Goal: Information Seeking & Learning: Learn about a topic

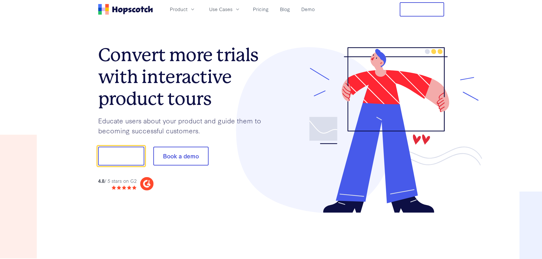
click at [421, 9] on button "Free Trial" at bounding box center [422, 9] width 44 height 14
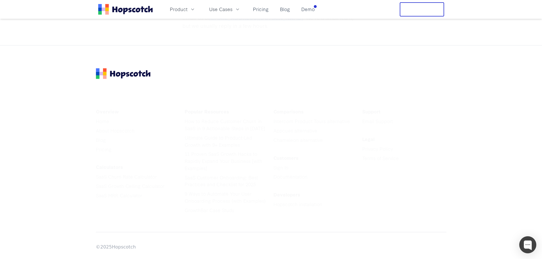
scroll to position [2914, 0]
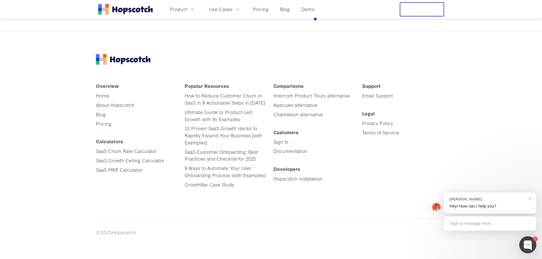
click at [531, 199] on div at bounding box center [529, 199] width 14 height 12
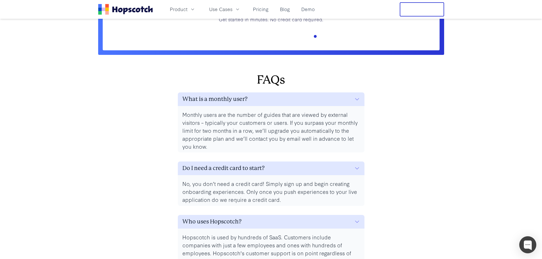
scroll to position [2488, 0]
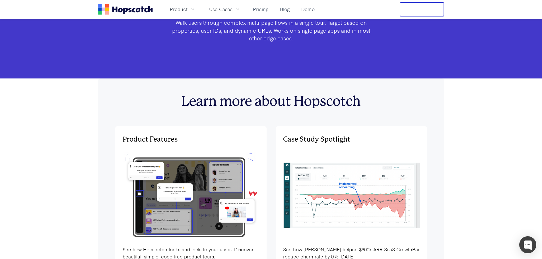
scroll to position [1805, 0]
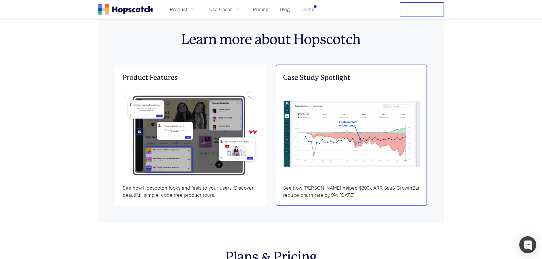
click at [342, 156] on img at bounding box center [351, 133] width 137 height 65
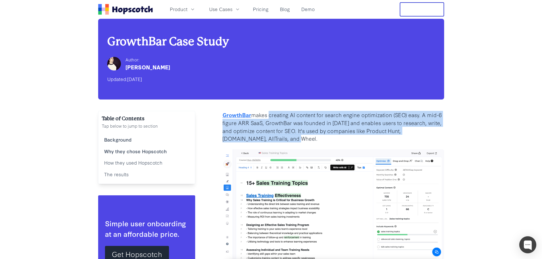
drag, startPoint x: 267, startPoint y: 117, endPoint x: 318, endPoint y: 135, distance: 53.9
click at [318, 135] on p "GrowthBar makes creating AI content for search engine optimization (SEO) easy. …" at bounding box center [333, 127] width 222 height 32
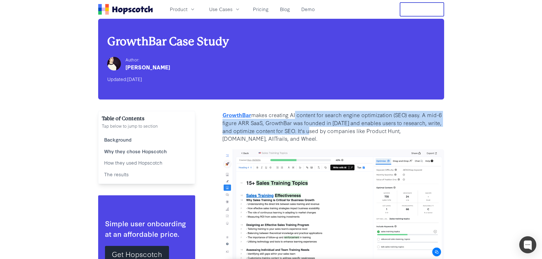
drag, startPoint x: 313, startPoint y: 131, endPoint x: 294, endPoint y: 116, distance: 24.0
click at [294, 117] on p "GrowthBar makes creating AI content for search engine optimization (SEO) easy. …" at bounding box center [333, 127] width 222 height 32
click at [294, 116] on p "GrowthBar makes creating AI content for search engine optimization (SEO) easy. …" at bounding box center [333, 127] width 222 height 32
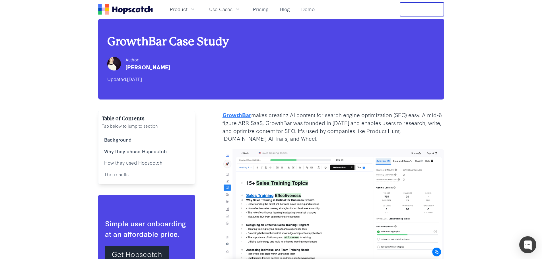
drag, startPoint x: 144, startPoint y: 69, endPoint x: 172, endPoint y: 83, distance: 31.7
click at [172, 83] on div "GrowthBar Case Study Author: Cam Sloan Updated: March 29, 2025" at bounding box center [271, 59] width 346 height 81
click at [172, 83] on div "Updated: March 29, 2025" at bounding box center [271, 79] width 328 height 9
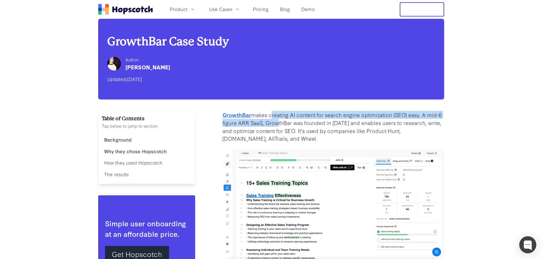
drag, startPoint x: 276, startPoint y: 121, endPoint x: 271, endPoint y: 118, distance: 5.8
click at [271, 118] on p "GrowthBar makes creating AI content for search engine optimization (SEO) easy. …" at bounding box center [333, 127] width 222 height 32
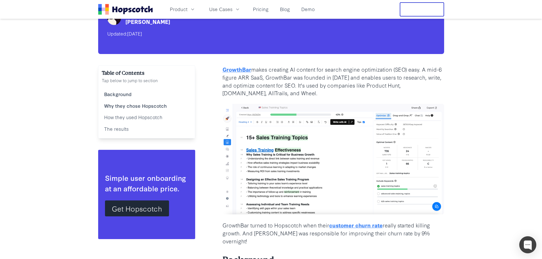
scroll to position [57, 0]
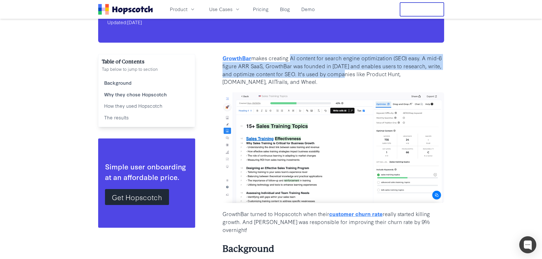
drag, startPoint x: 290, startPoint y: 57, endPoint x: 346, endPoint y: 75, distance: 58.9
click at [346, 75] on p "GrowthBar makes creating AI content for search engine optimization (SEO) easy. …" at bounding box center [333, 70] width 222 height 32
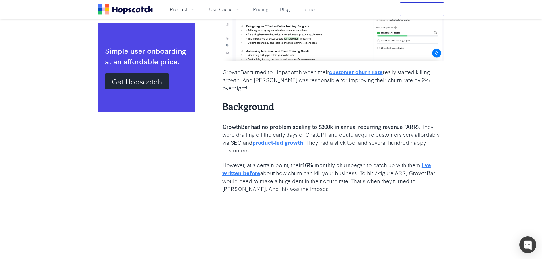
scroll to position [199, 0]
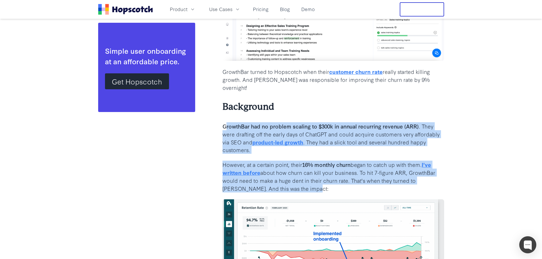
drag, startPoint x: 249, startPoint y: 119, endPoint x: 367, endPoint y: 180, distance: 132.4
click at [367, 180] on p "However, at a certain point, their 16% monthly churn began to catch up with the…" at bounding box center [333, 177] width 222 height 32
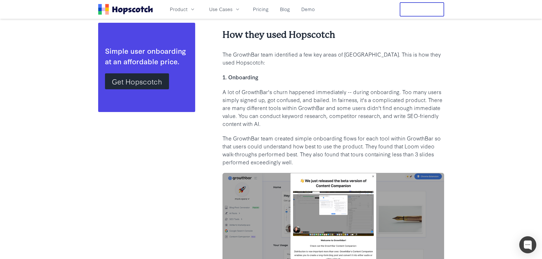
scroll to position [626, 0]
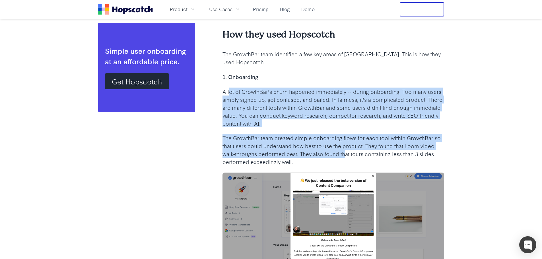
drag, startPoint x: 265, startPoint y: 94, endPoint x: 346, endPoint y: 141, distance: 93.4
click at [346, 141] on div "GrowthBar makes creating AI content for search engine optimization (SEO) easy. …" at bounding box center [333, 212] width 222 height 1455
click at [346, 141] on p "The GrowthBar team created simple onboarding flows for each tool within GrowthB…" at bounding box center [333, 150] width 222 height 32
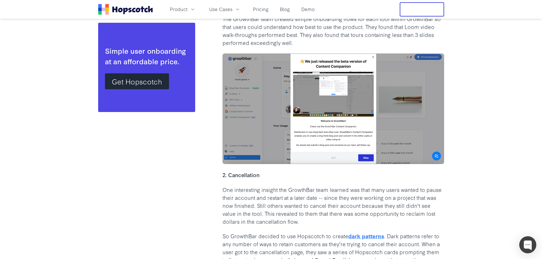
scroll to position [796, 0]
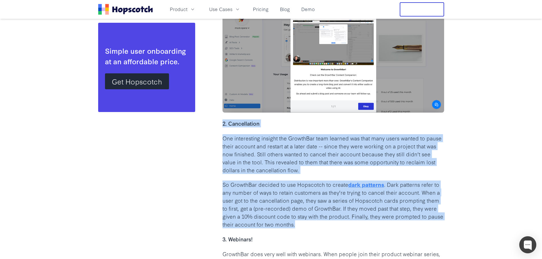
drag, startPoint x: 222, startPoint y: 112, endPoint x: 325, endPoint y: 206, distance: 138.5
click at [325, 206] on div "GrowthBar makes creating AI content for search engine optimization (SEO) easy. …" at bounding box center [333, 41] width 222 height 1455
click at [325, 206] on p "So GrowthBar decided to use Hopscotch to create dark patterns . Dark patterns r…" at bounding box center [333, 205] width 222 height 48
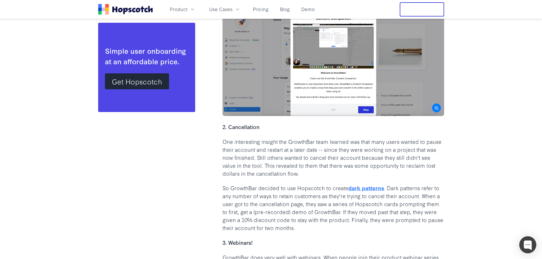
scroll to position [825, 0]
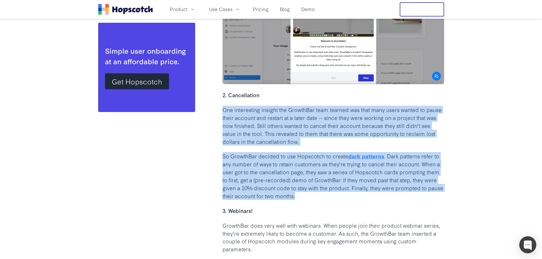
drag, startPoint x: 222, startPoint y: 96, endPoint x: 327, endPoint y: 179, distance: 133.1
click at [327, 179] on div "Table of Contents Tap below to jump to section Background Why they chose Hopsco…" at bounding box center [271, 13] width 346 height 1455
click at [327, 179] on p "So GrowthBar decided to use Hopscotch to create dark patterns . Dark patterns r…" at bounding box center [333, 176] width 222 height 48
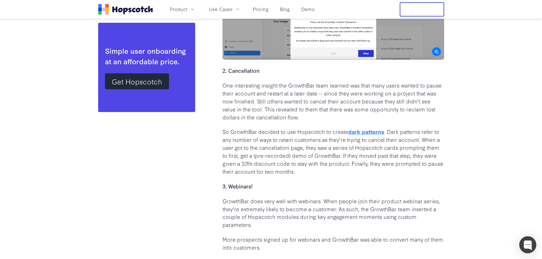
scroll to position [910, 0]
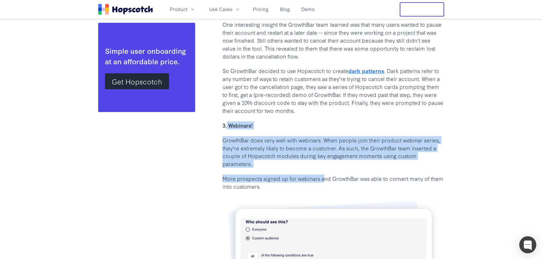
drag, startPoint x: 299, startPoint y: 151, endPoint x: 331, endPoint y: 163, distance: 34.2
click at [331, 175] on p "More prospects signed up for webinars and GrowthBar was able to convert many of…" at bounding box center [333, 183] width 222 height 16
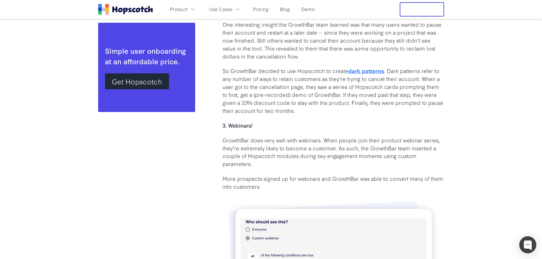
drag, startPoint x: 286, startPoint y: 172, endPoint x: 321, endPoint y: 144, distance: 45.1
click at [321, 144] on p "GrowthBar does very well with webinars. When people join their product webinar …" at bounding box center [333, 152] width 222 height 32
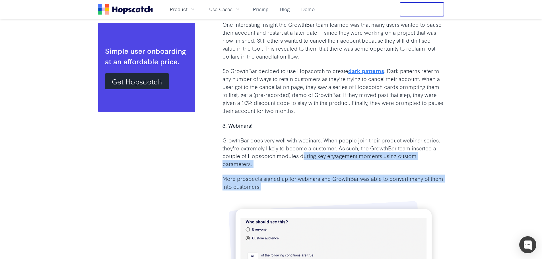
drag, startPoint x: 302, startPoint y: 137, endPoint x: 365, endPoint y: 172, distance: 71.8
click at [365, 175] on p "More prospects signed up for webinars and GrowthBar was able to convert many of…" at bounding box center [333, 183] width 222 height 16
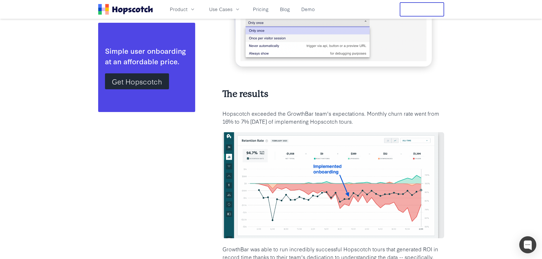
scroll to position [1252, 0]
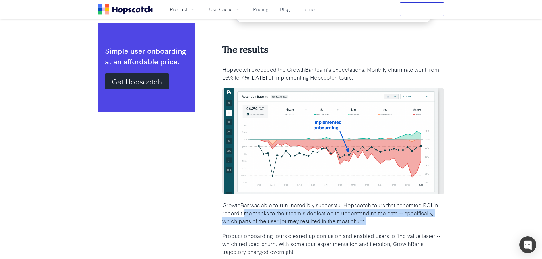
drag, startPoint x: 245, startPoint y: 195, endPoint x: 389, endPoint y: 204, distance: 145.1
click at [389, 204] on p "GrowthBar was able to run incredibly successful Hopscotch tours that generated …" at bounding box center [333, 213] width 222 height 24
drag, startPoint x: 380, startPoint y: 204, endPoint x: 403, endPoint y: 197, distance: 23.1
click at [403, 201] on p "GrowthBar was able to run incredibly successful Hopscotch tours that generated …" at bounding box center [333, 213] width 222 height 24
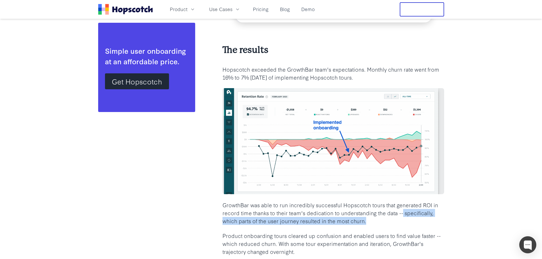
click at [403, 201] on p "GrowthBar was able to run incredibly successful Hopscotch tours that generated …" at bounding box center [333, 213] width 222 height 24
drag, startPoint x: 406, startPoint y: 198, endPoint x: 412, endPoint y: 206, distance: 10.4
click at [412, 206] on p "GrowthBar was able to run incredibly successful Hopscotch tours that generated …" at bounding box center [333, 213] width 222 height 24
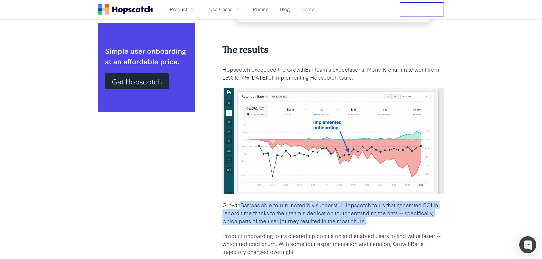
drag, startPoint x: 394, startPoint y: 208, endPoint x: 234, endPoint y: 189, distance: 160.9
click at [234, 201] on p "GrowthBar was able to run incredibly successful Hopscotch tours that generated …" at bounding box center [333, 213] width 222 height 24
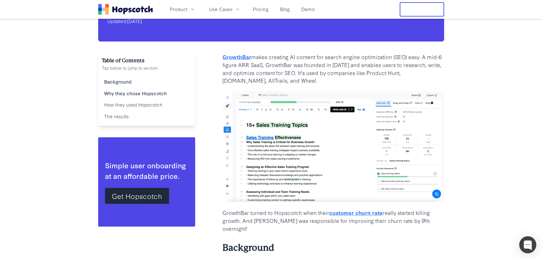
scroll to position [0, 0]
